Goal: Obtain resource: Download file/media

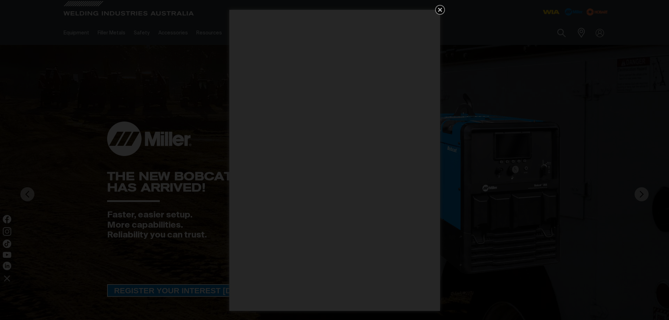
click at [440, 9] on icon "Get 5 WIA Welding Guides Free!" at bounding box center [440, 10] width 4 height 4
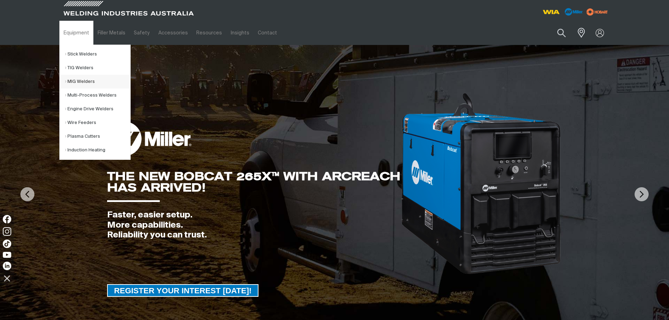
click at [90, 81] on link "MIG Welders" at bounding box center [97, 82] width 65 height 14
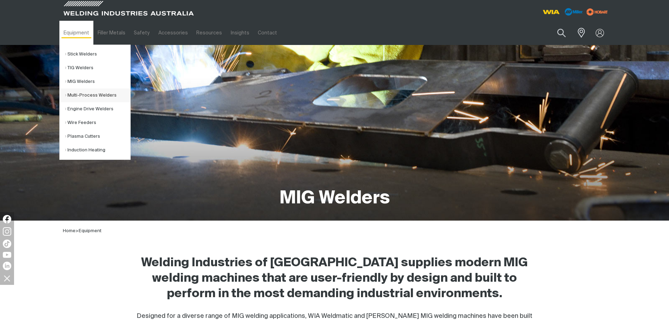
click at [90, 94] on link "Multi-Process Welders" at bounding box center [97, 95] width 65 height 14
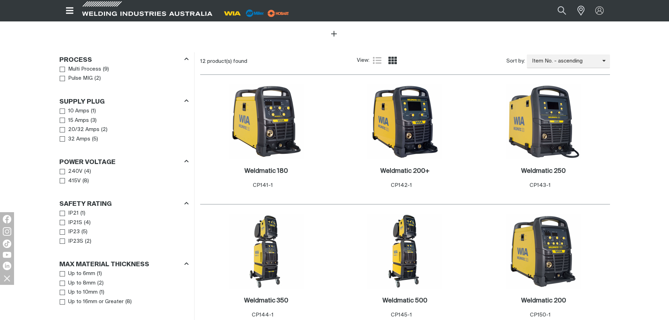
scroll to position [316, 0]
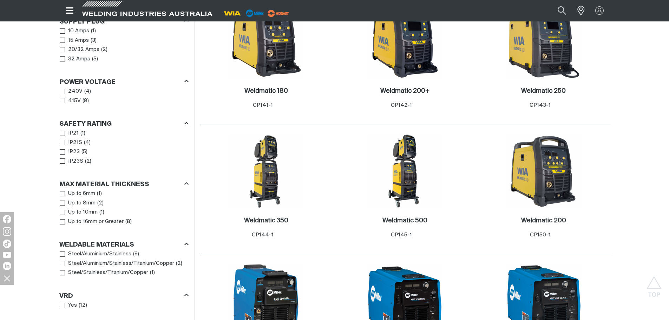
scroll to position [421, 0]
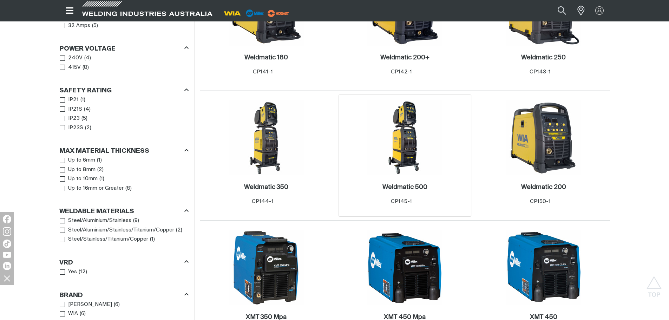
click at [387, 132] on img at bounding box center [404, 137] width 75 height 75
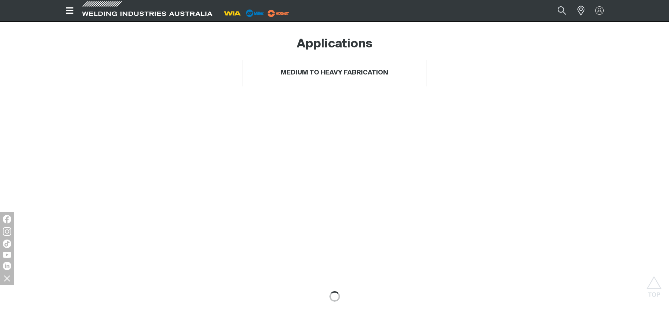
scroll to position [386, 0]
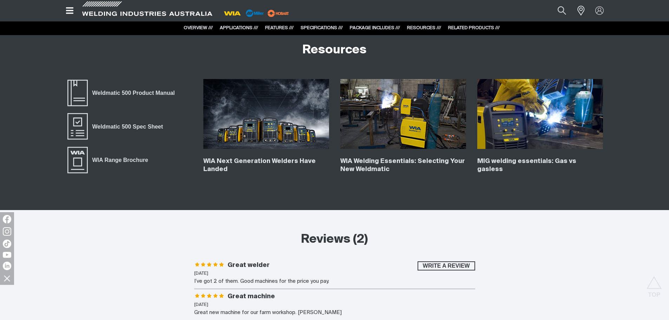
scroll to position [2669, 0]
click at [136, 126] on span "Weldmatic 500 Spec Sheet" at bounding box center [128, 125] width 80 height 9
click at [141, 92] on span "Weldmatic 500 Product Manual" at bounding box center [134, 92] width 92 height 9
click at [132, 125] on span "Weldmatic 500 Spec Sheet" at bounding box center [128, 125] width 80 height 9
